Goal: Task Accomplishment & Management: Manage account settings

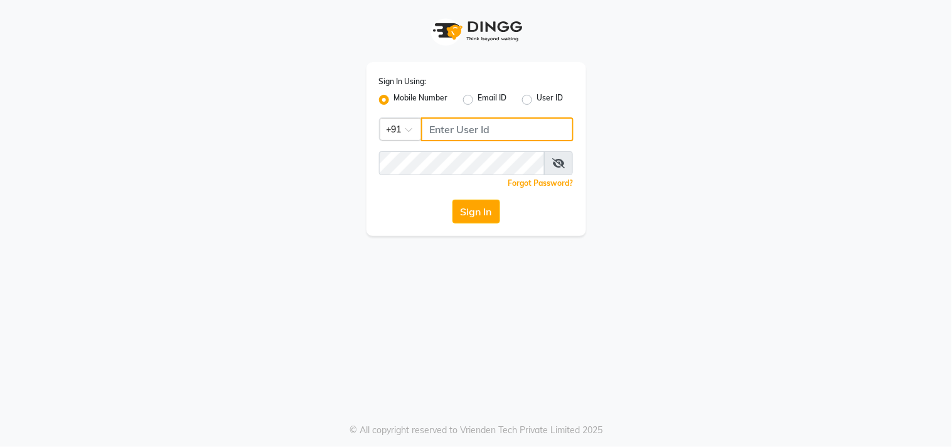
click at [442, 129] on input "Username" at bounding box center [497, 129] width 153 height 24
type input "7276216686"
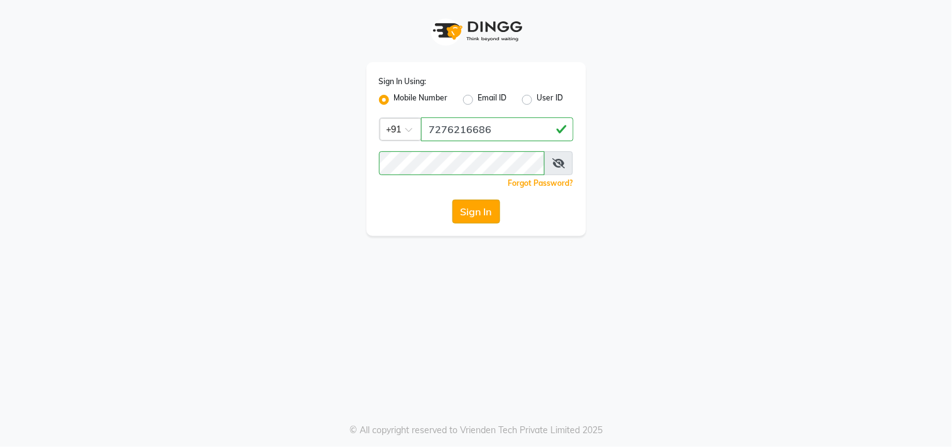
click at [480, 216] on button "Sign In" at bounding box center [477, 212] width 48 height 24
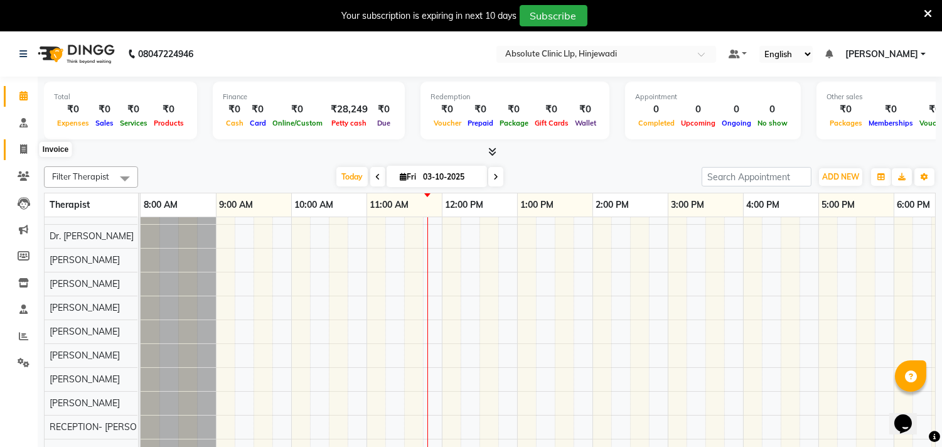
click at [21, 149] on icon at bounding box center [23, 148] width 7 height 9
select select "5113"
select select "service"
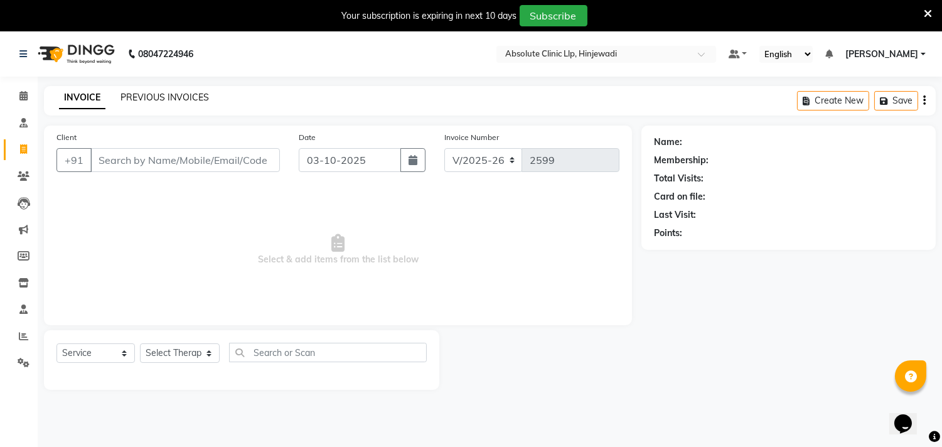
click at [172, 98] on link "PREVIOUS INVOICES" at bounding box center [165, 97] width 88 height 11
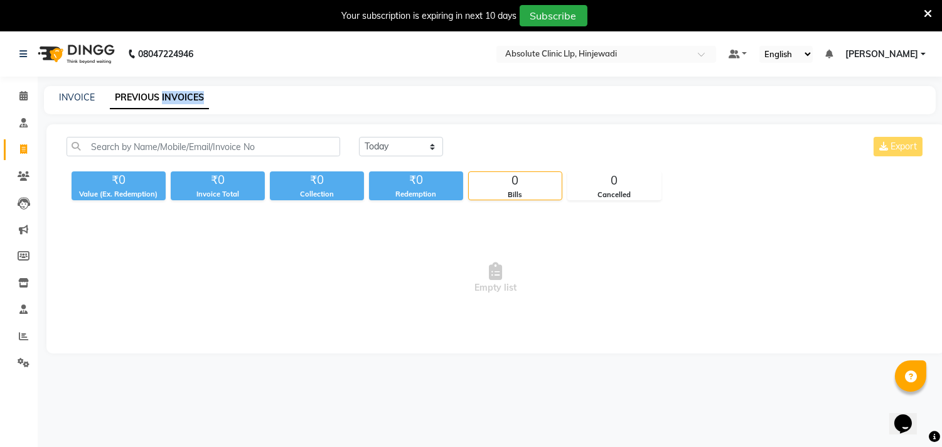
click at [349, 95] on div "INVOICE PREVIOUS INVOICES" at bounding box center [482, 97] width 877 height 13
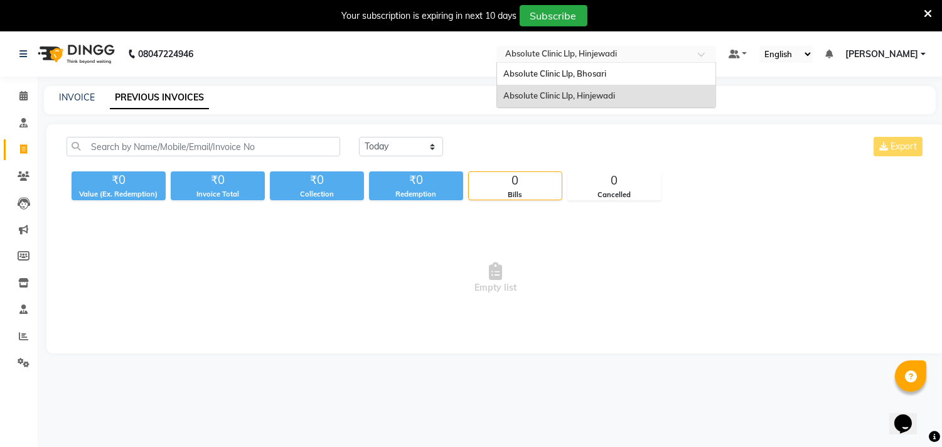
click at [594, 54] on input "text" at bounding box center [594, 55] width 182 height 13
click at [590, 78] on span "Absolute Clinic Llp, Bhosari" at bounding box center [554, 73] width 103 height 10
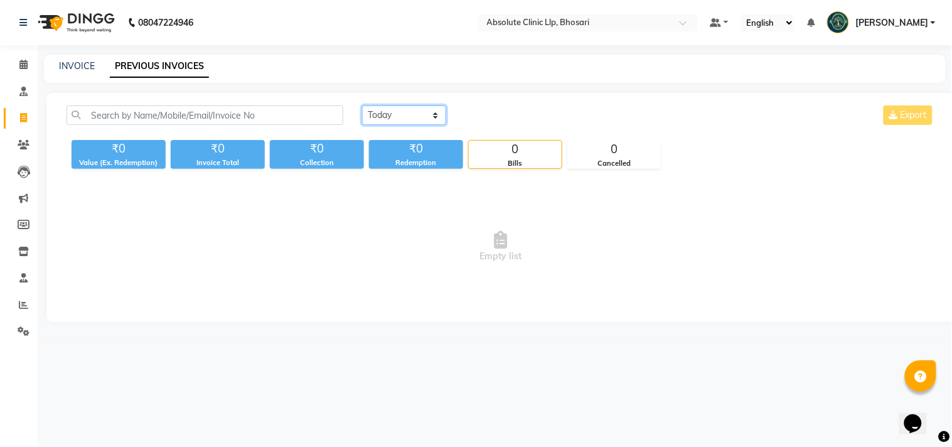
click at [387, 115] on select "[DATE] [DATE] Custom Range" at bounding box center [404, 114] width 84 height 19
select select "range"
click at [362, 105] on select "[DATE] [DATE] Custom Range" at bounding box center [404, 114] width 84 height 19
click at [532, 115] on input "03-10-2025" at bounding box center [507, 116] width 88 height 18
select select "10"
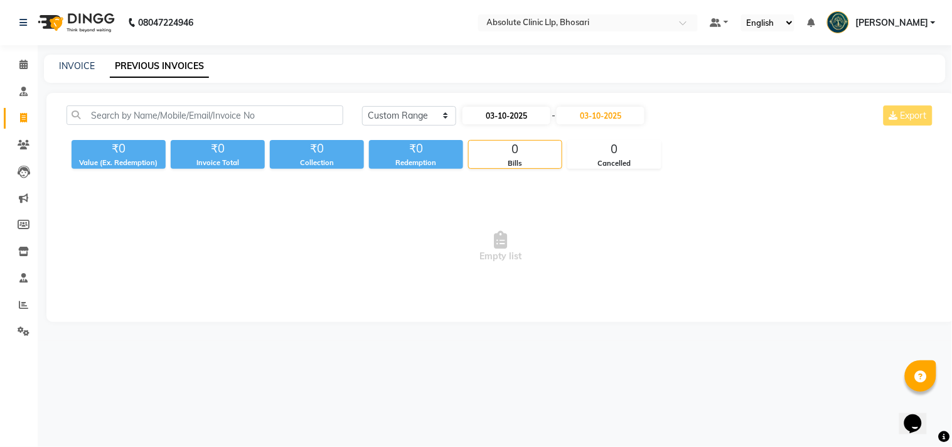
select select "2025"
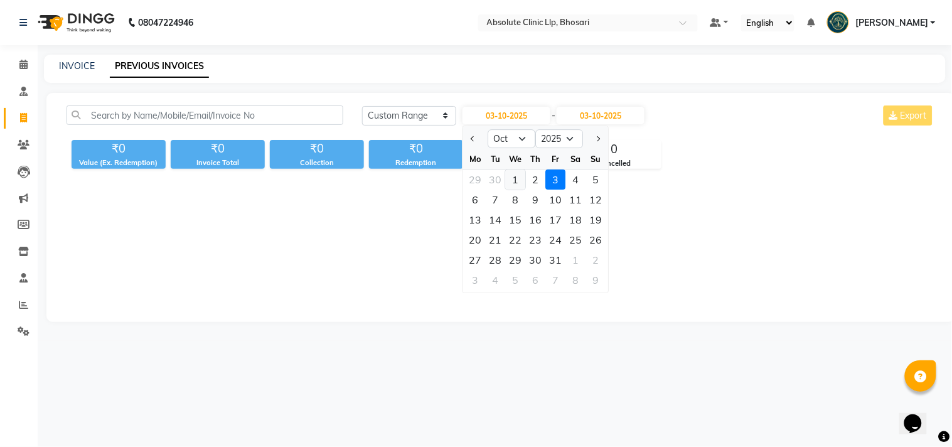
click at [510, 179] on div "1" at bounding box center [516, 179] width 20 height 20
type input "01-10-2025"
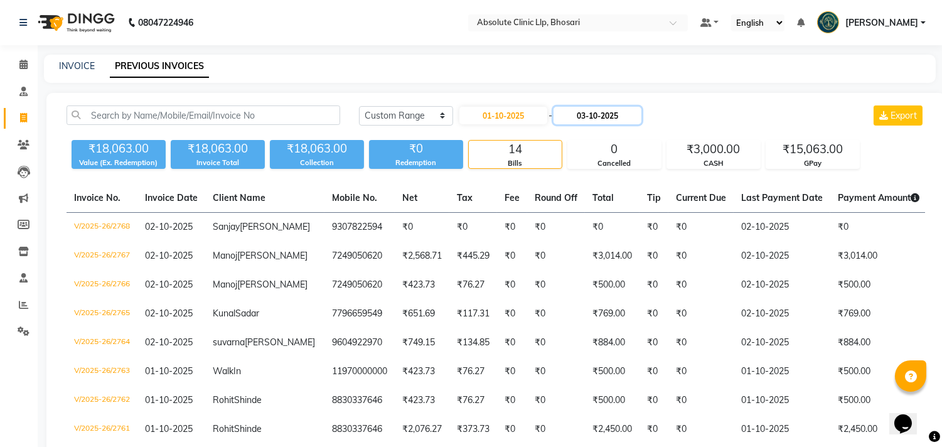
click at [618, 117] on input "03-10-2025" at bounding box center [598, 116] width 88 height 18
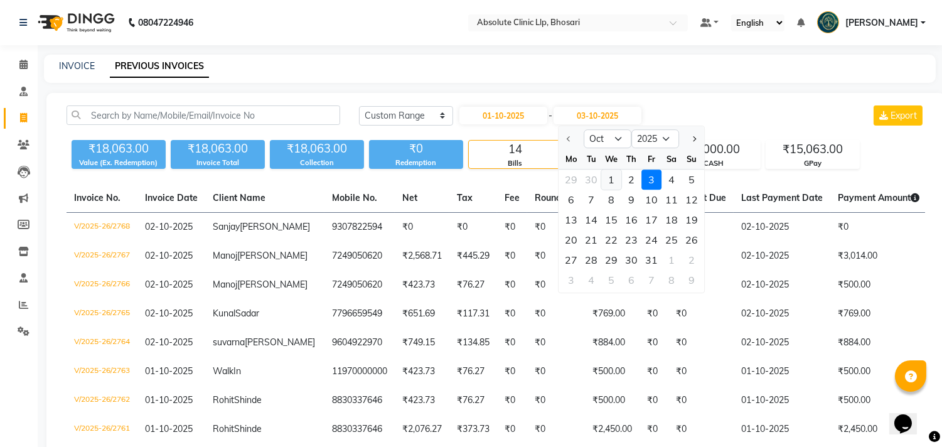
click at [611, 176] on div "1" at bounding box center [611, 179] width 20 height 20
type input "01-10-2025"
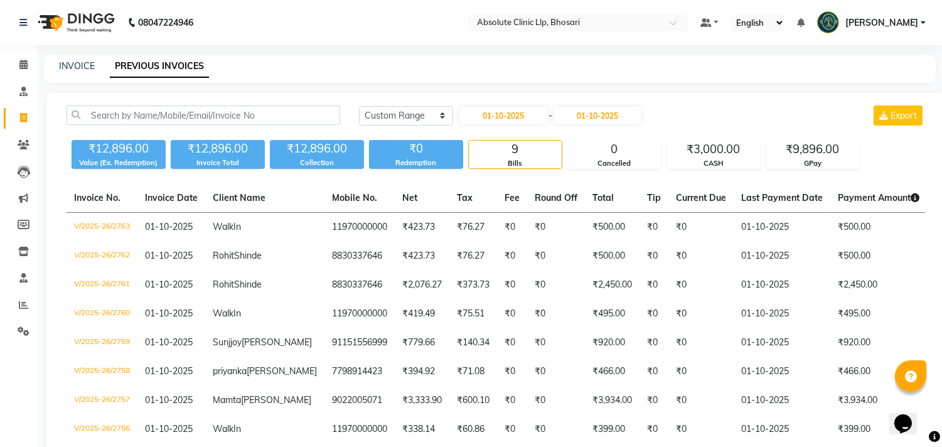
click at [727, 107] on div "[DATE] [DATE] Custom Range [DATE] - [DATE] Export" at bounding box center [642, 115] width 566 height 20
click at [716, 154] on div "₹3,000.00" at bounding box center [713, 150] width 93 height 18
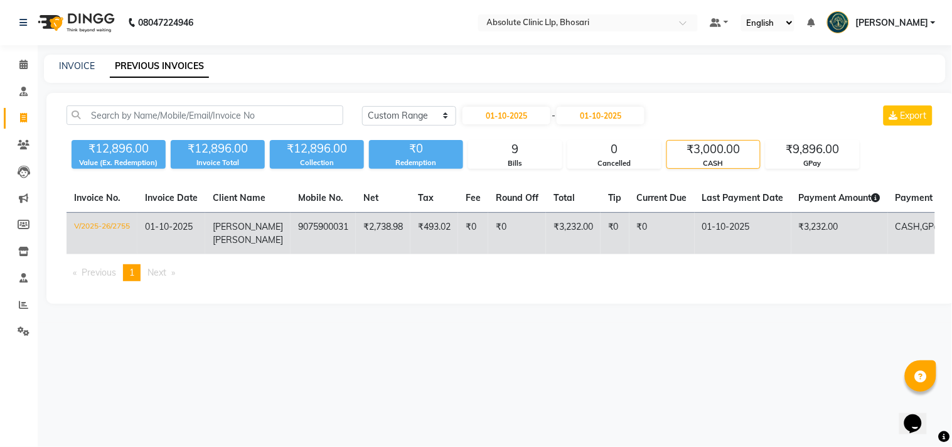
click at [110, 227] on td "V/2025-26/2755" at bounding box center [102, 234] width 71 height 42
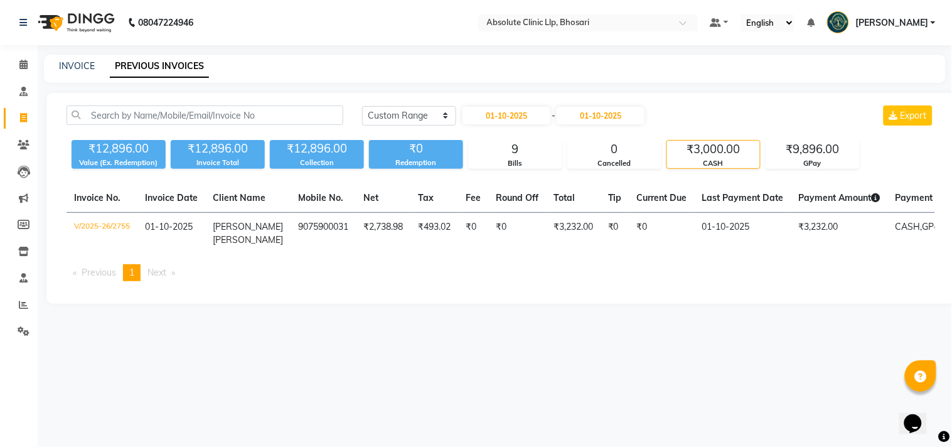
click at [99, 20] on img at bounding box center [75, 22] width 86 height 35
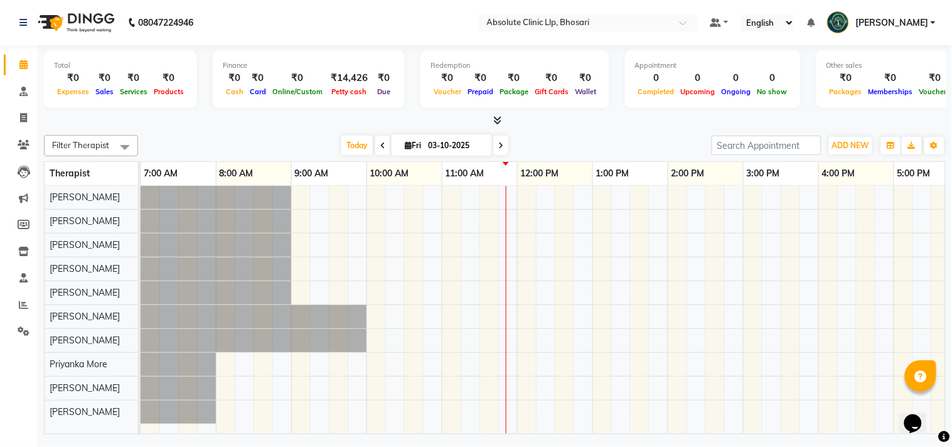
click at [498, 122] on icon at bounding box center [497, 119] width 8 height 9
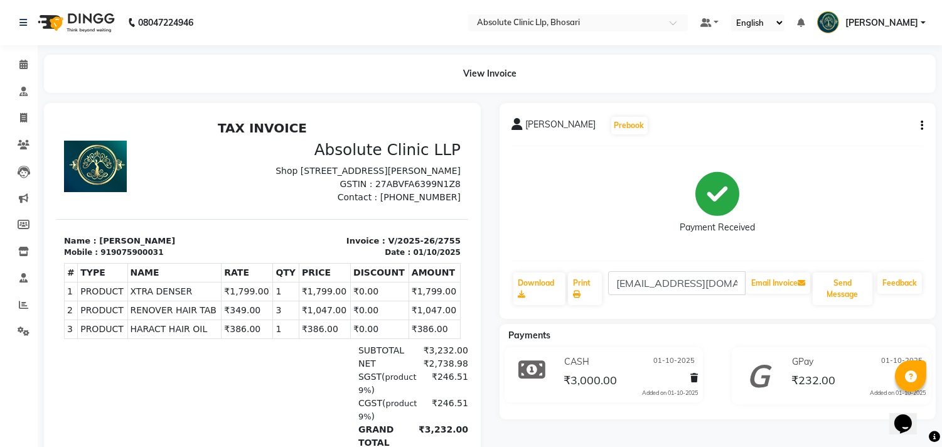
click at [921, 126] on icon "button" at bounding box center [922, 126] width 3 height 1
click at [879, 132] on div "Edit Invoice" at bounding box center [871, 134] width 63 height 16
select select "service"
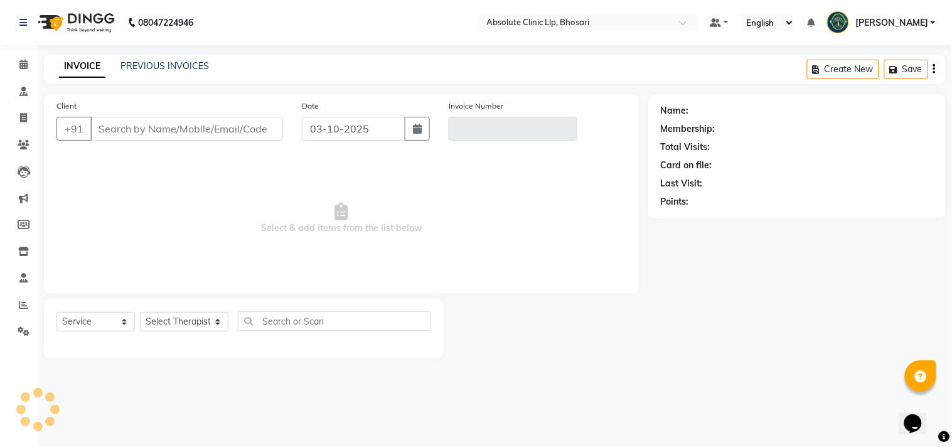
type input "9075900031"
type input "V/2025-26/2755"
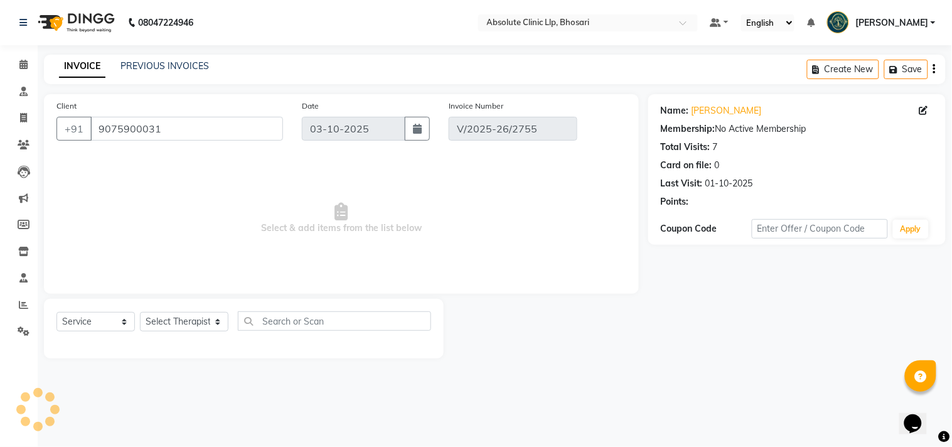
type input "01-10-2025"
select select "select"
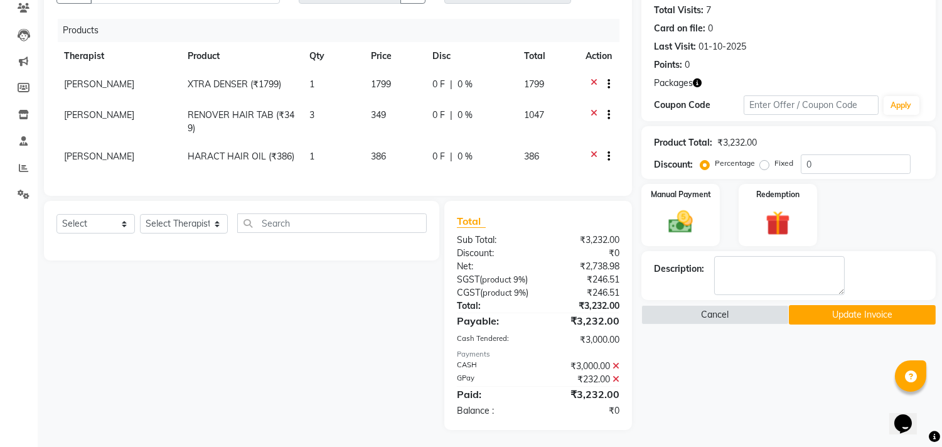
scroll to position [174, 0]
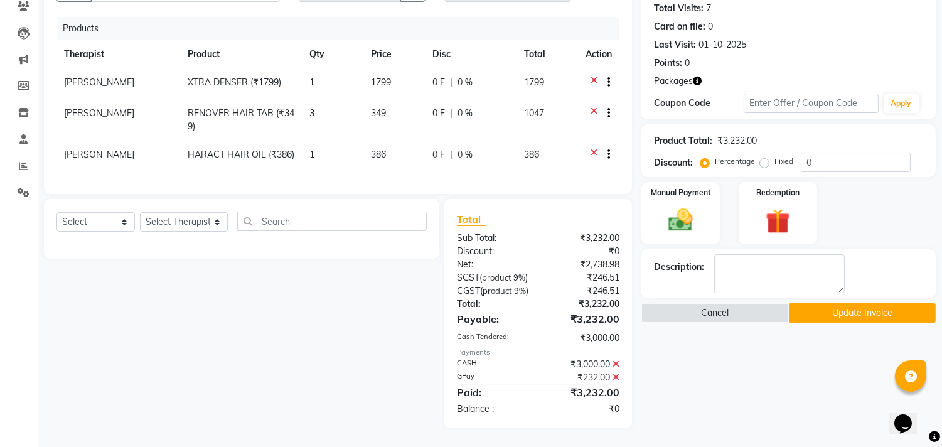
click at [614, 363] on icon at bounding box center [616, 364] width 7 height 9
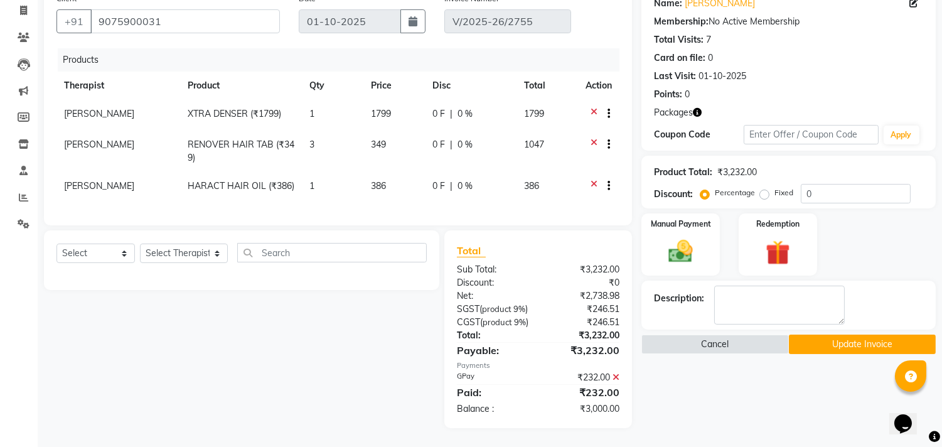
scroll to position [144, 0]
click at [614, 363] on div "Payments" at bounding box center [538, 365] width 163 height 11
click at [700, 237] on img at bounding box center [680, 251] width 41 height 29
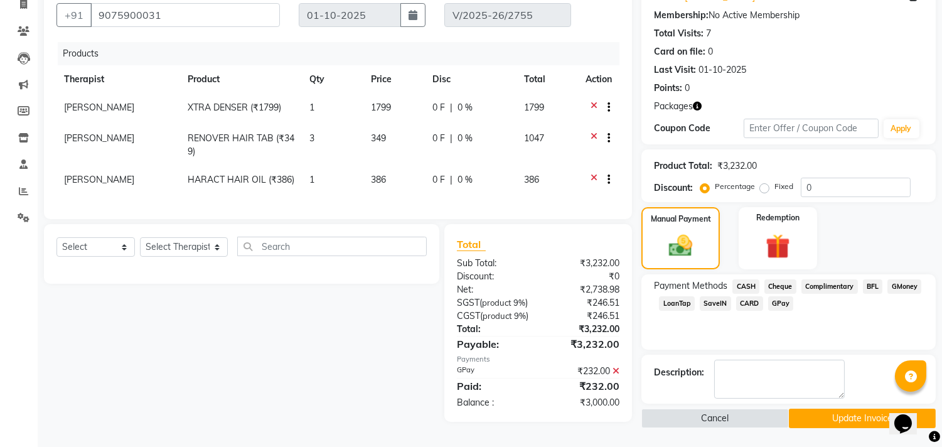
click at [774, 296] on span "GPay" at bounding box center [781, 303] width 26 height 14
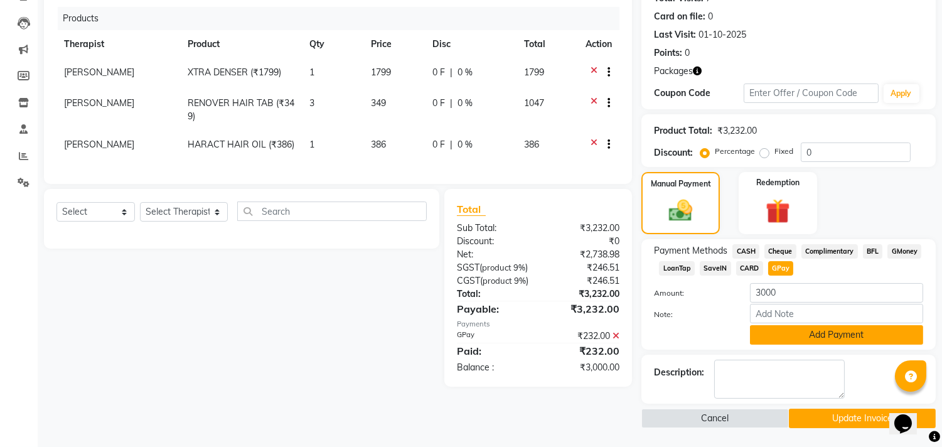
click at [814, 341] on button "Add Payment" at bounding box center [836, 334] width 173 height 19
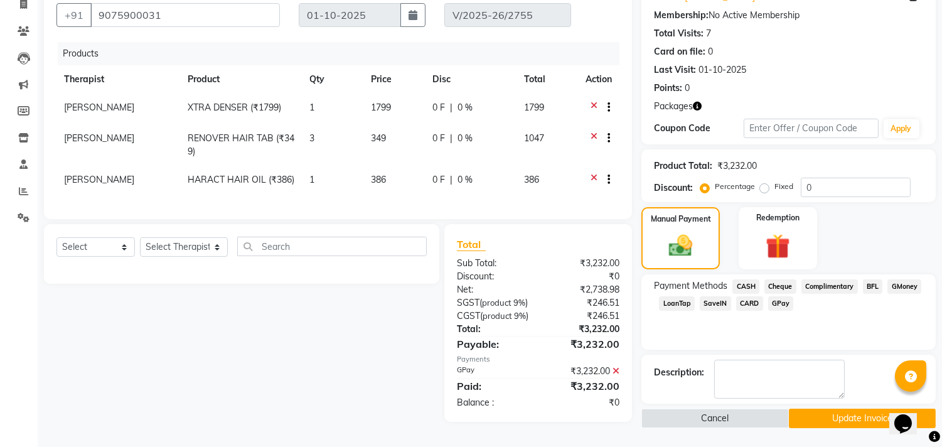
click at [861, 409] on button "Update Invoice" at bounding box center [862, 418] width 147 height 19
